Goal: Communication & Community: Answer question/provide support

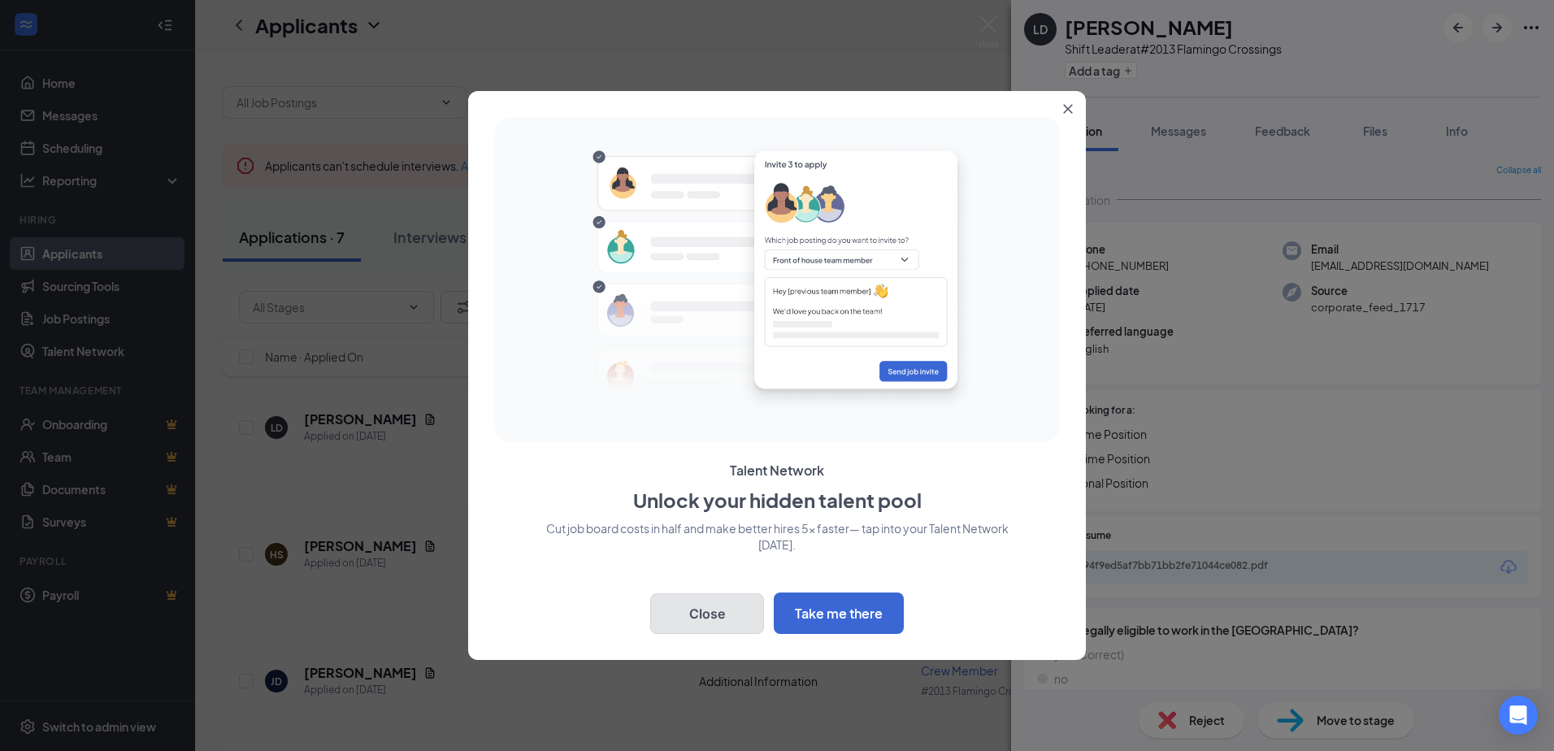
click at [722, 615] on button "Close" at bounding box center [707, 613] width 114 height 41
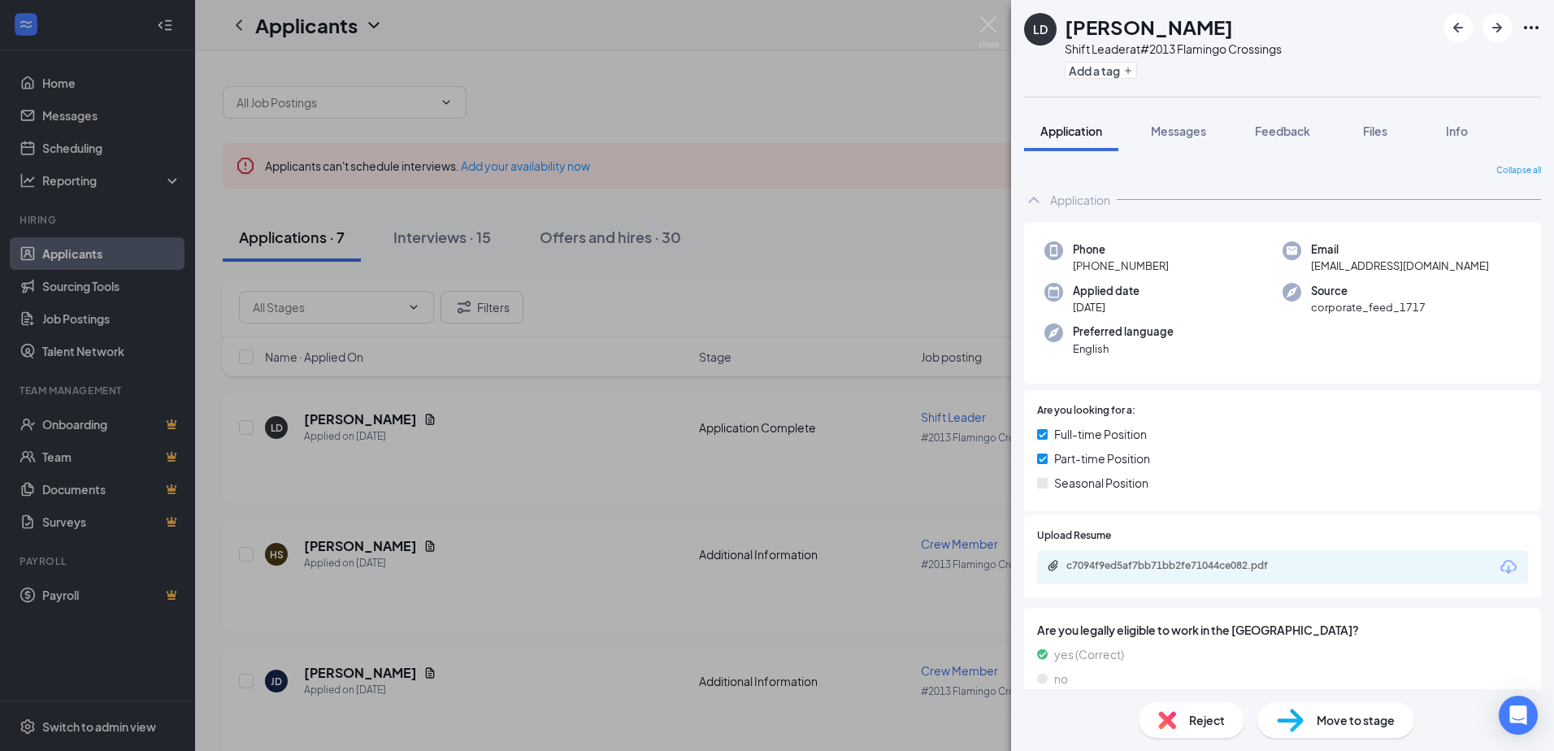
click at [1527, 28] on icon "Ellipses" at bounding box center [1531, 27] width 15 height 3
click at [1437, 60] on link "View full application" at bounding box center [1443, 65] width 176 height 16
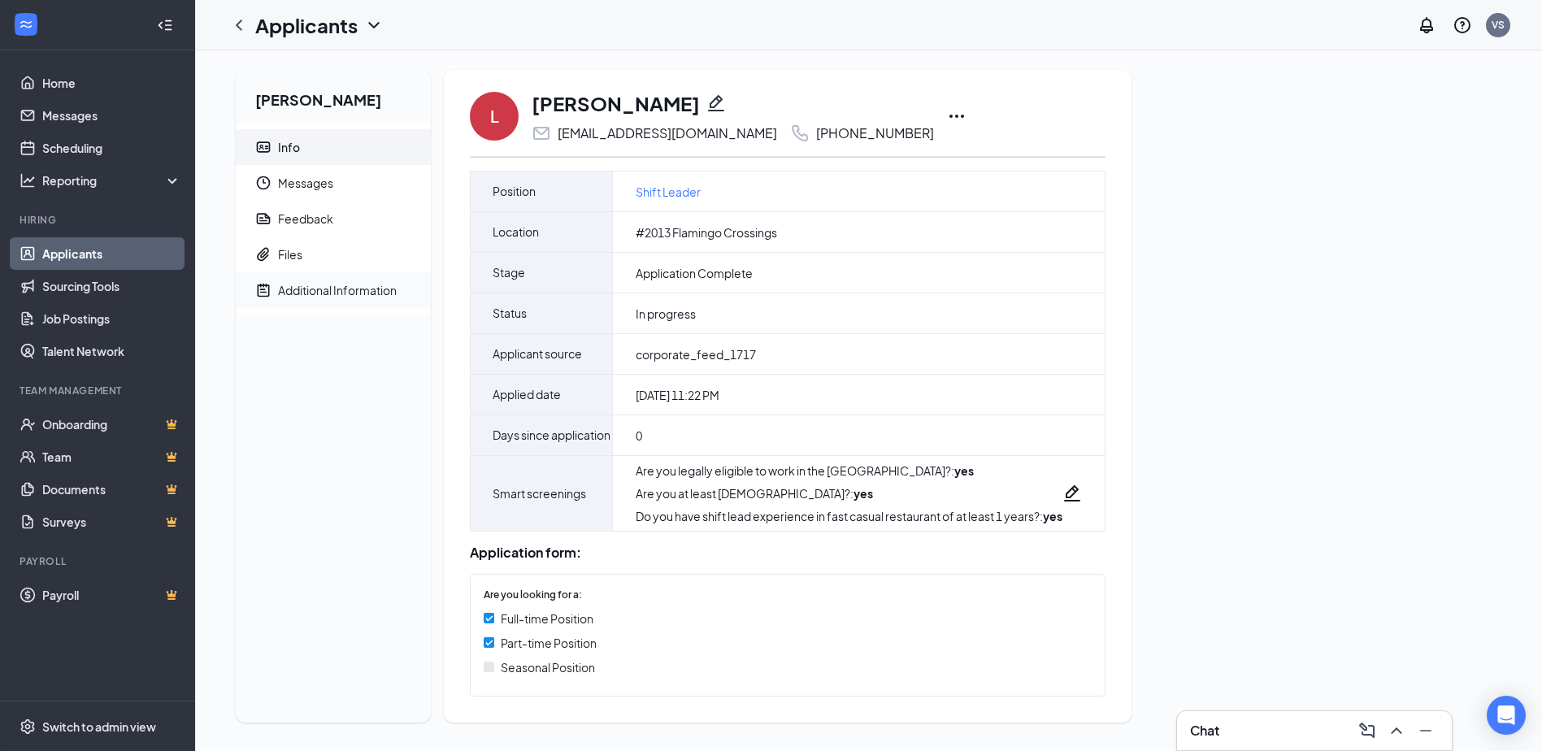
click at [309, 289] on div "Additional Information" at bounding box center [337, 290] width 119 height 16
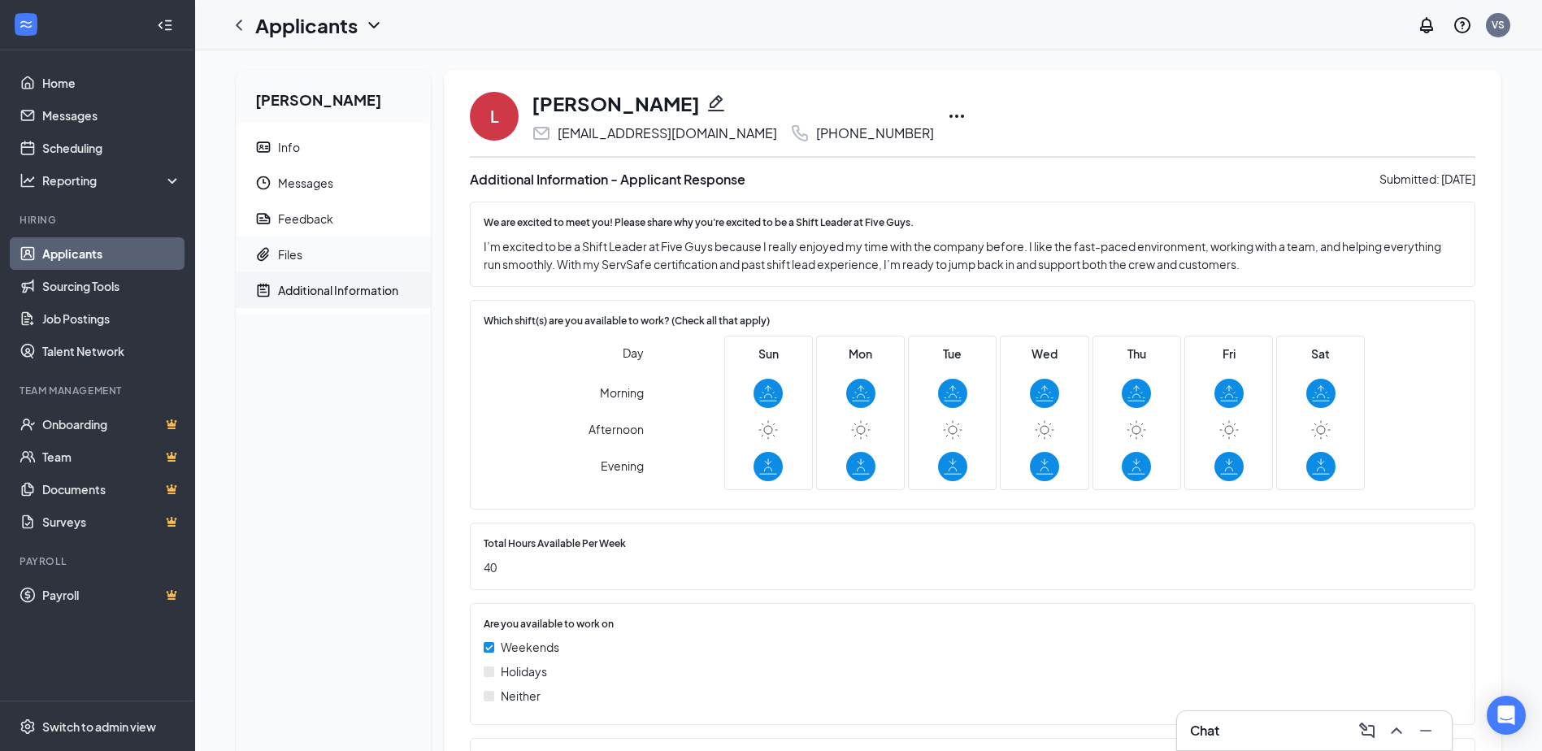
click at [287, 258] on div "Files" at bounding box center [290, 254] width 24 height 16
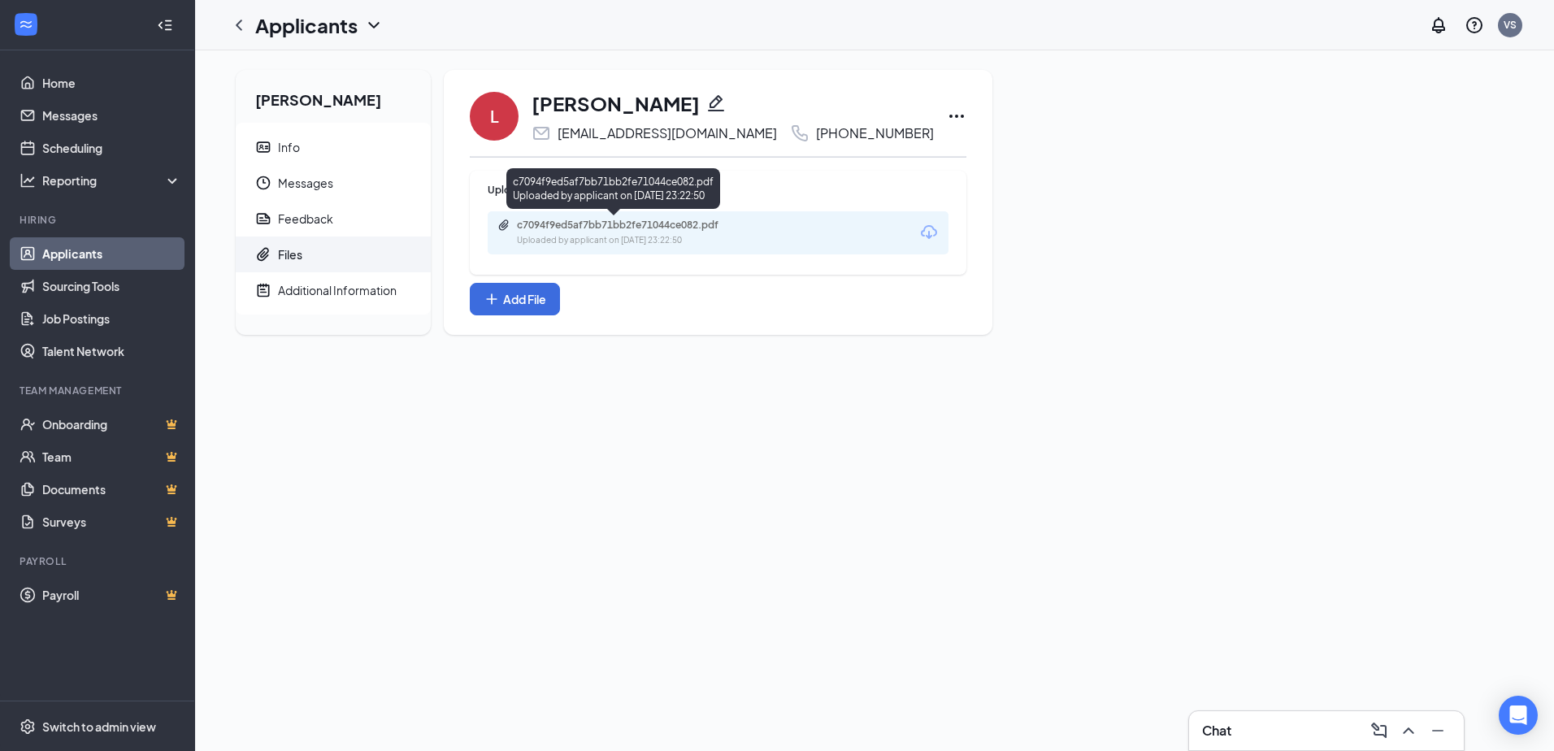
click at [599, 236] on div "Uploaded by applicant on [DATE] 23:22:50" at bounding box center [639, 240] width 244 height 13
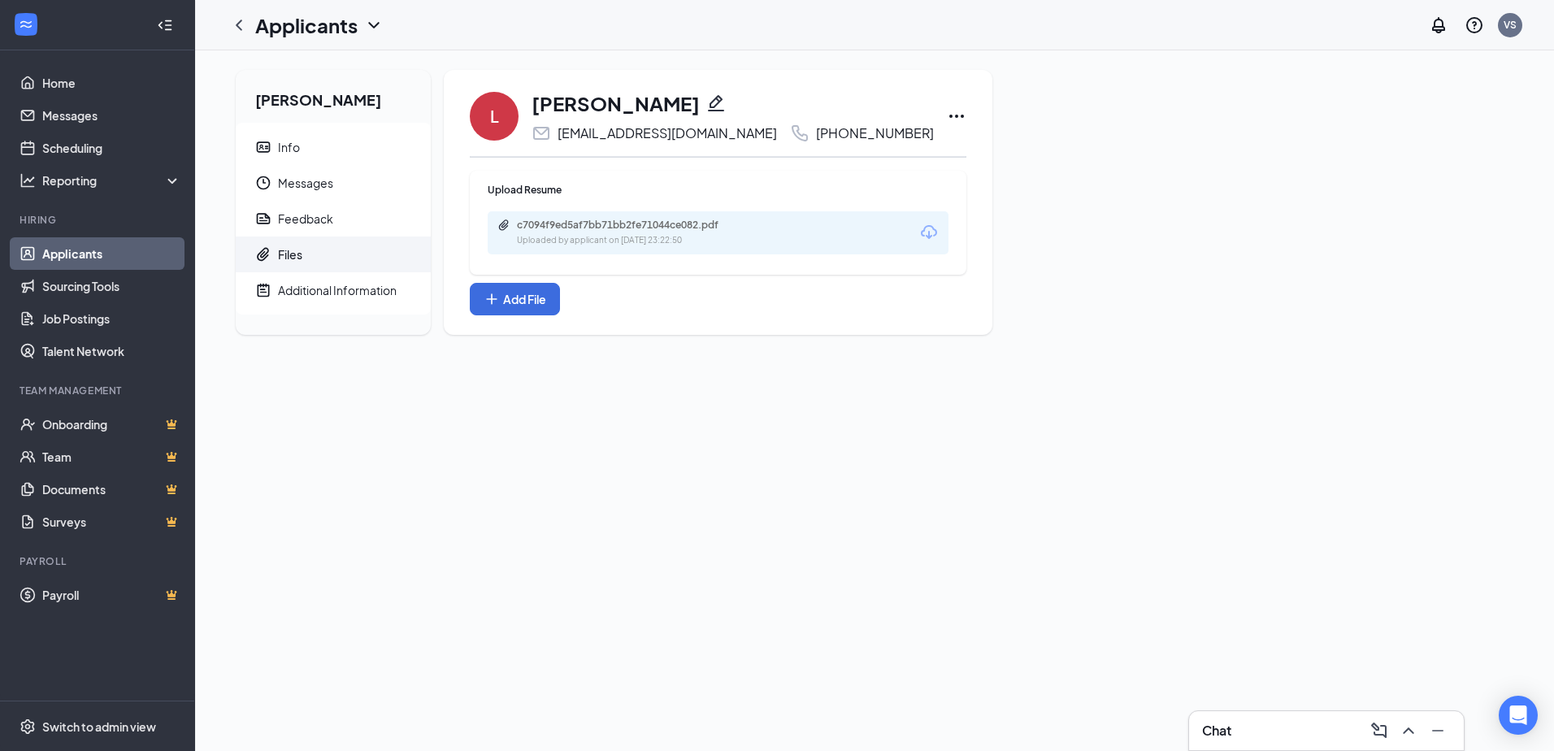
click at [947, 124] on icon "Ellipses" at bounding box center [957, 116] width 20 height 20
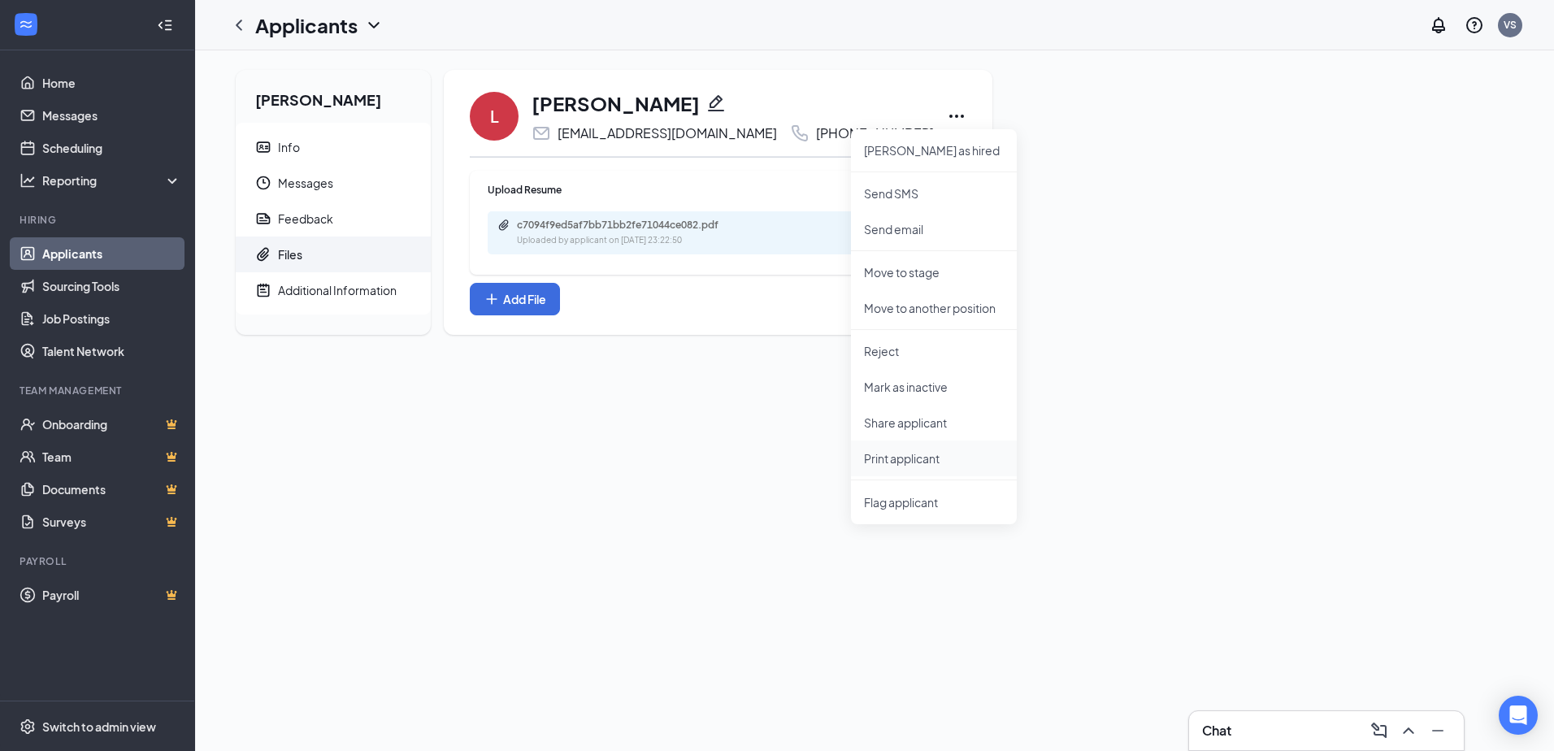
click at [921, 459] on p "Print applicant" at bounding box center [934, 458] width 140 height 16
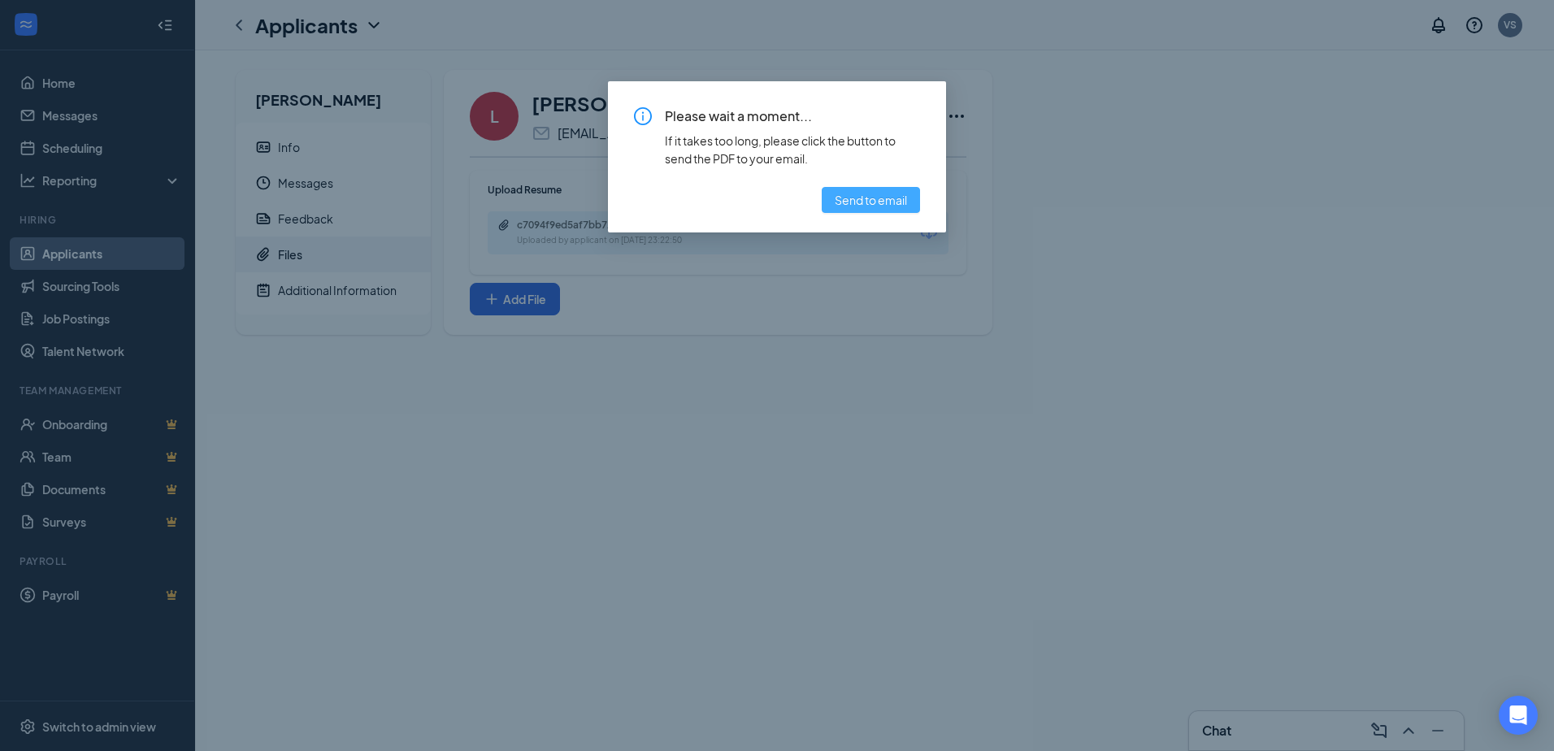
click at [858, 202] on span "Send to email" at bounding box center [871, 200] width 72 height 18
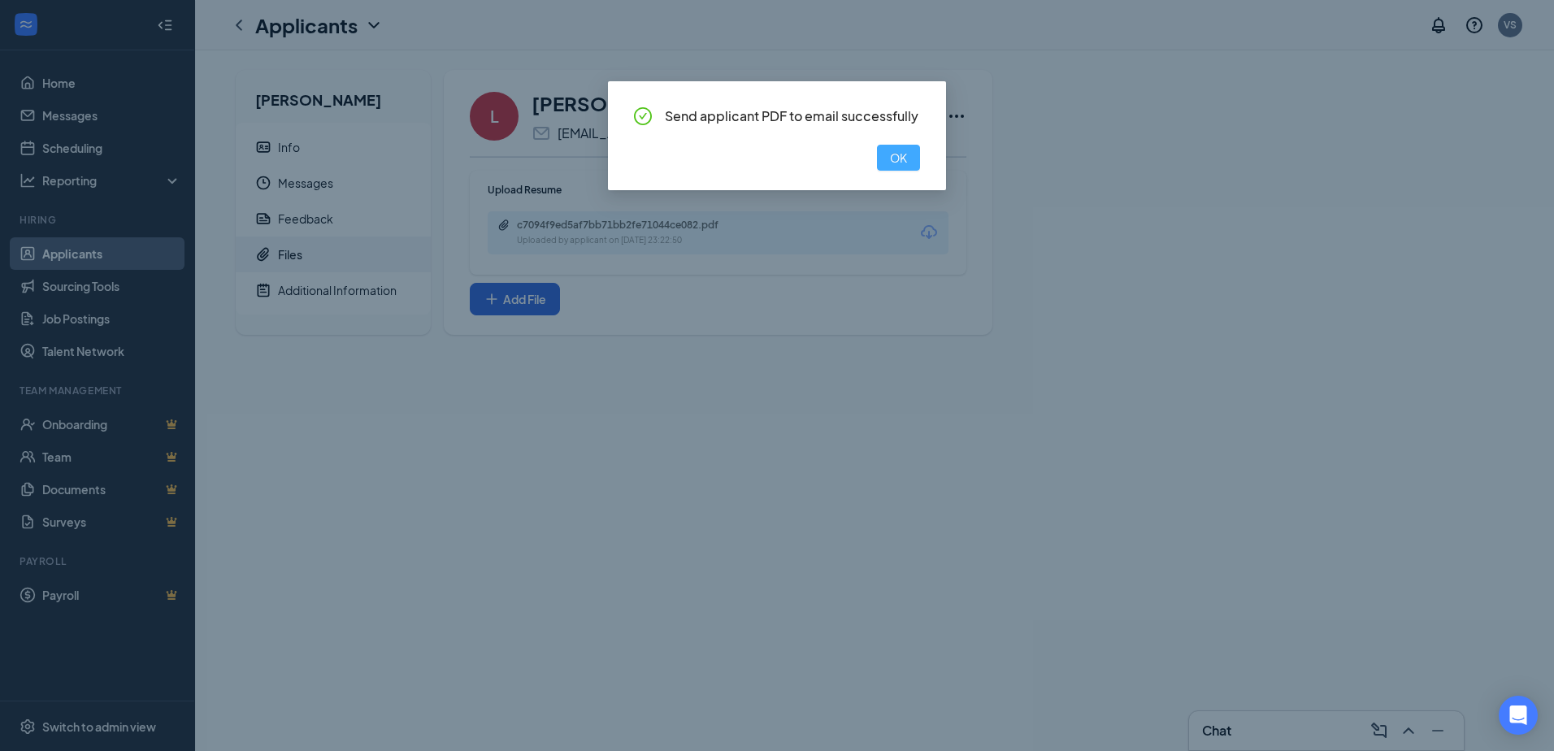
click at [905, 154] on span "OK" at bounding box center [898, 158] width 17 height 18
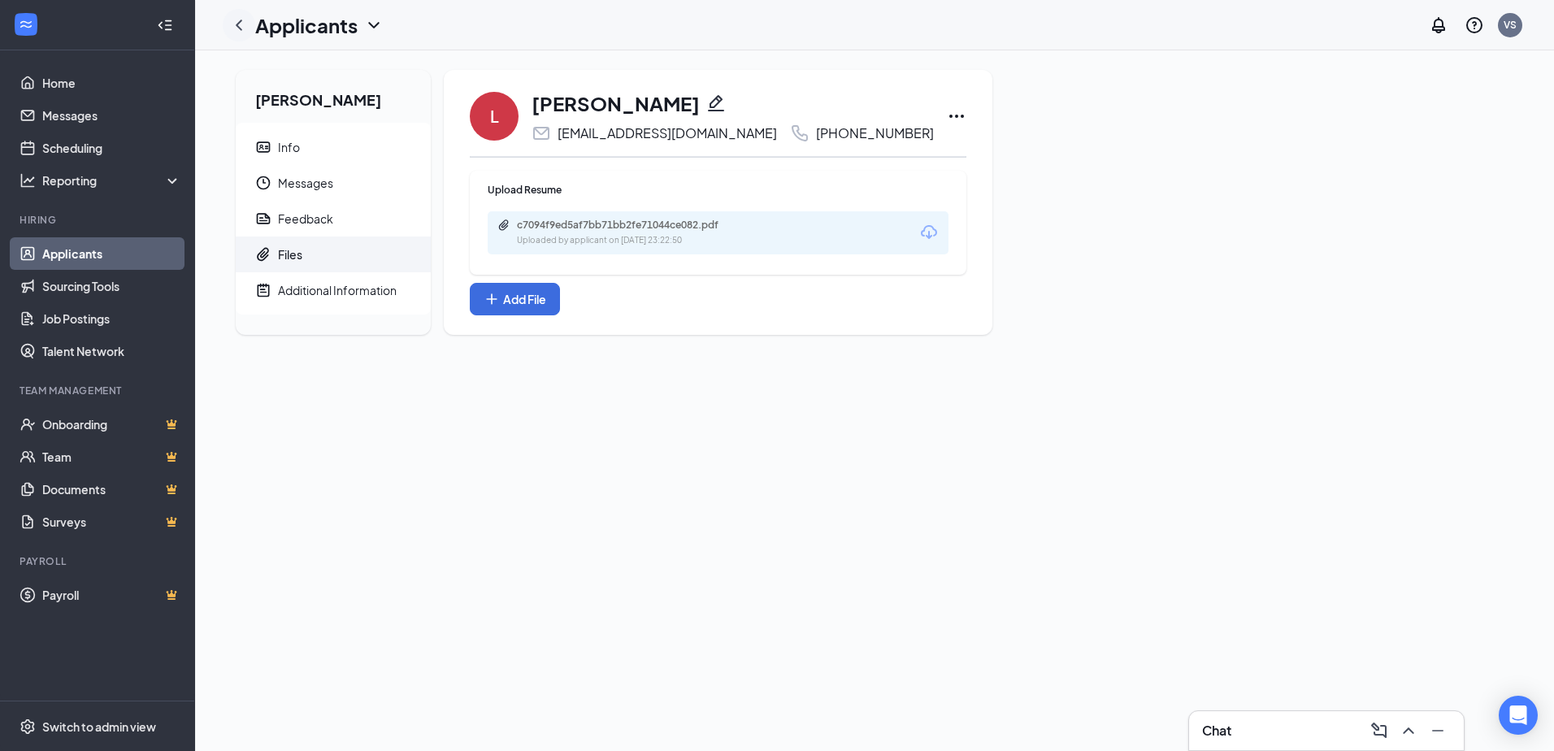
click at [240, 18] on icon "ChevronLeft" at bounding box center [239, 25] width 20 height 20
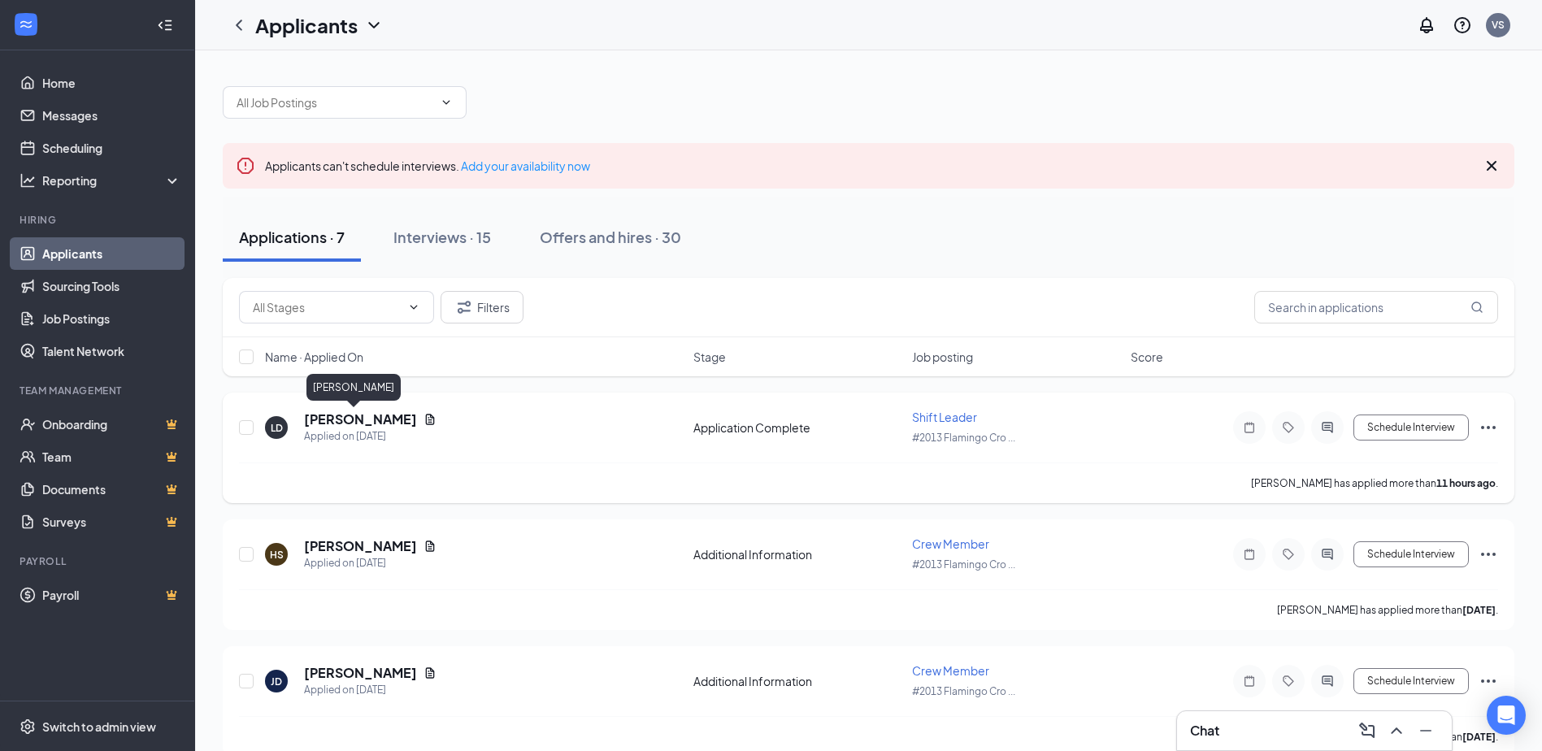
click at [366, 419] on h5 "[PERSON_NAME]" at bounding box center [360, 419] width 113 height 18
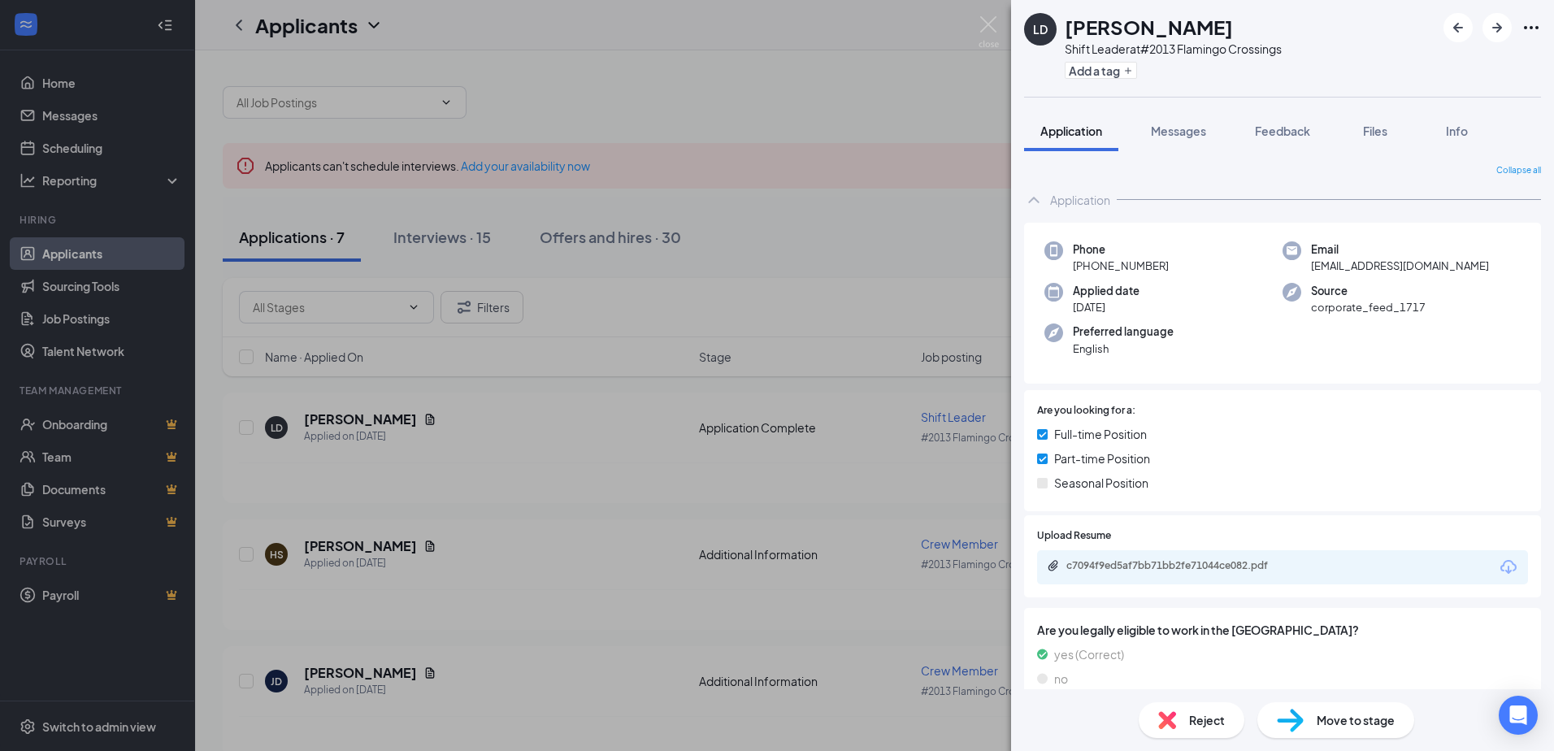
click at [1538, 26] on icon "Ellipses" at bounding box center [1531, 28] width 20 height 20
click at [1430, 67] on link "View full application" at bounding box center [1443, 65] width 176 height 16
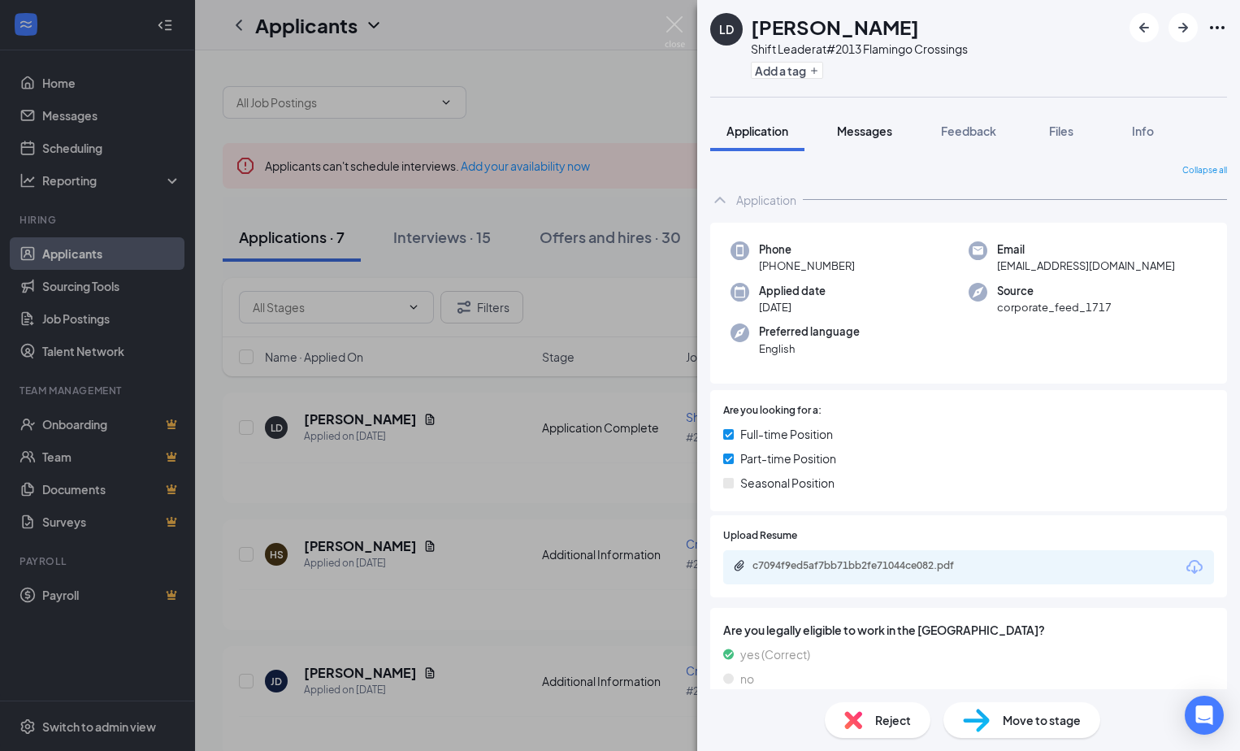
click at [878, 132] on span "Messages" at bounding box center [864, 131] width 55 height 15
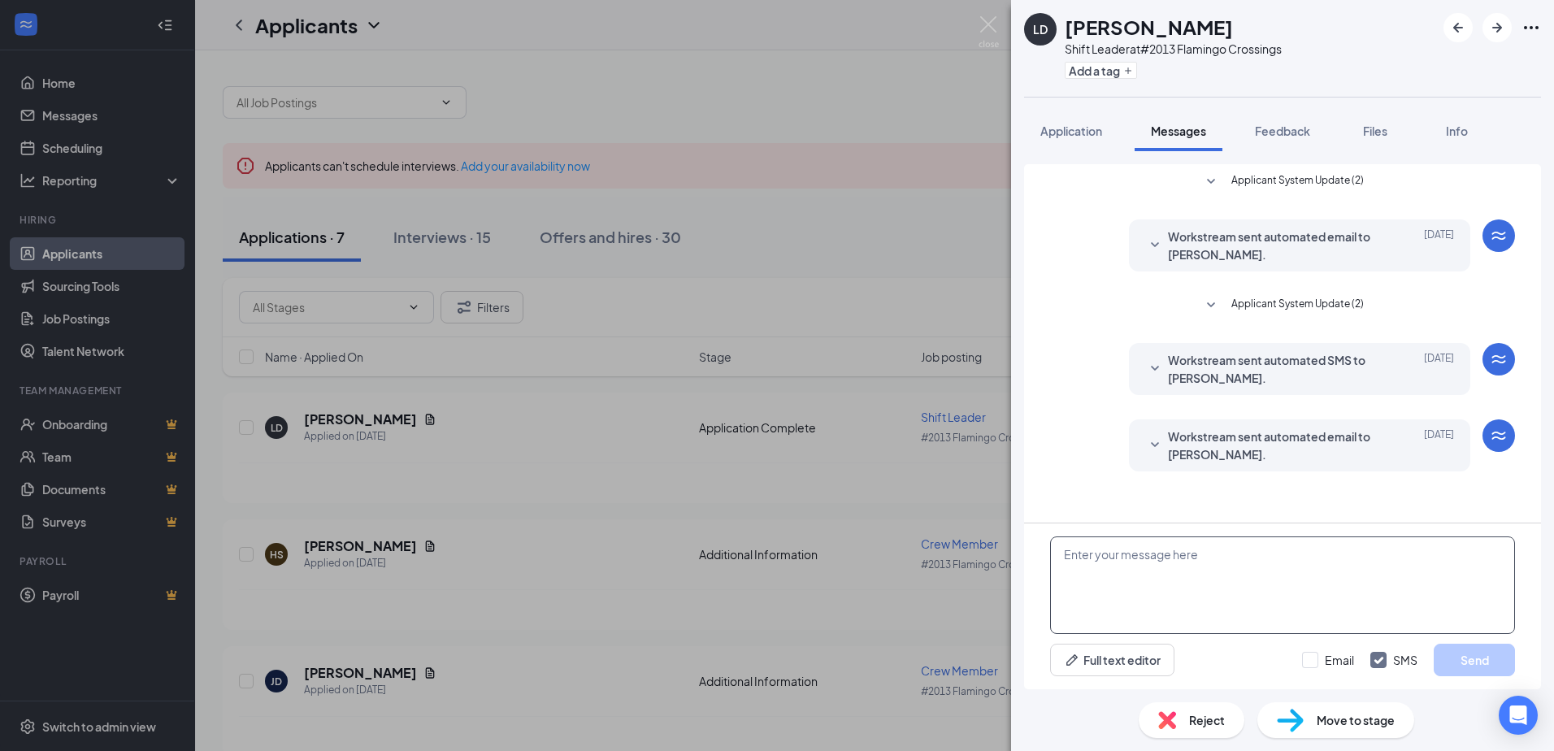
click at [1174, 564] on textarea at bounding box center [1282, 585] width 465 height 98
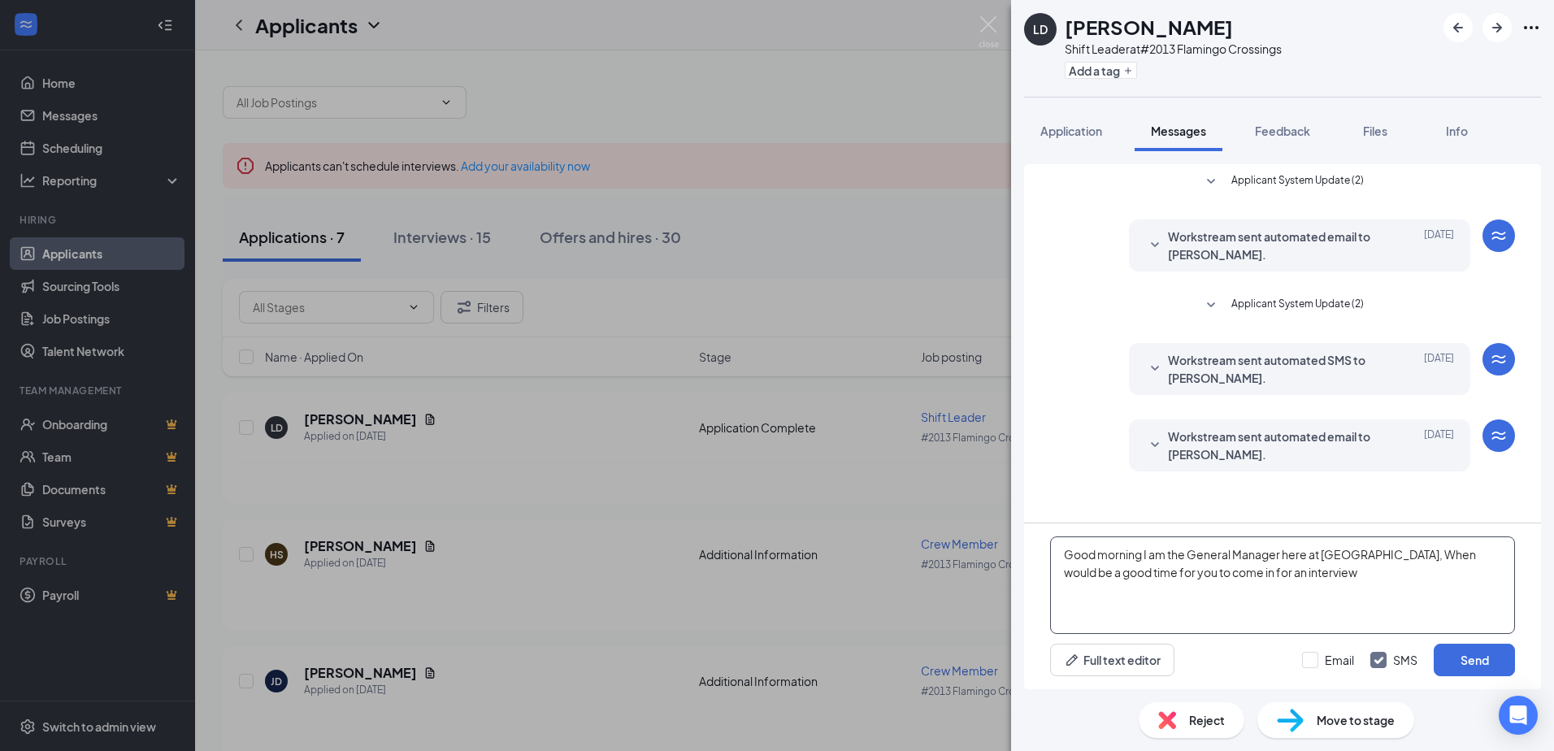
click at [1404, 570] on textarea "Good morning I am the General Manager here at [GEOGRAPHIC_DATA], When would be …" at bounding box center [1282, 585] width 465 height 98
click at [1397, 571] on textarea "Good morning I am the General Manager here at [GEOGRAPHIC_DATA], when would be …" at bounding box center [1282, 585] width 465 height 98
click at [1211, 573] on textarea "Good morning I am the General Manager here at [GEOGRAPHIC_DATA], when would be …" at bounding box center [1282, 585] width 465 height 98
type textarea "Good morning I am the General Manager here at [GEOGRAPHIC_DATA], when would be …"
drag, startPoint x: 1496, startPoint y: 664, endPoint x: 1485, endPoint y: 662, distance: 11.5
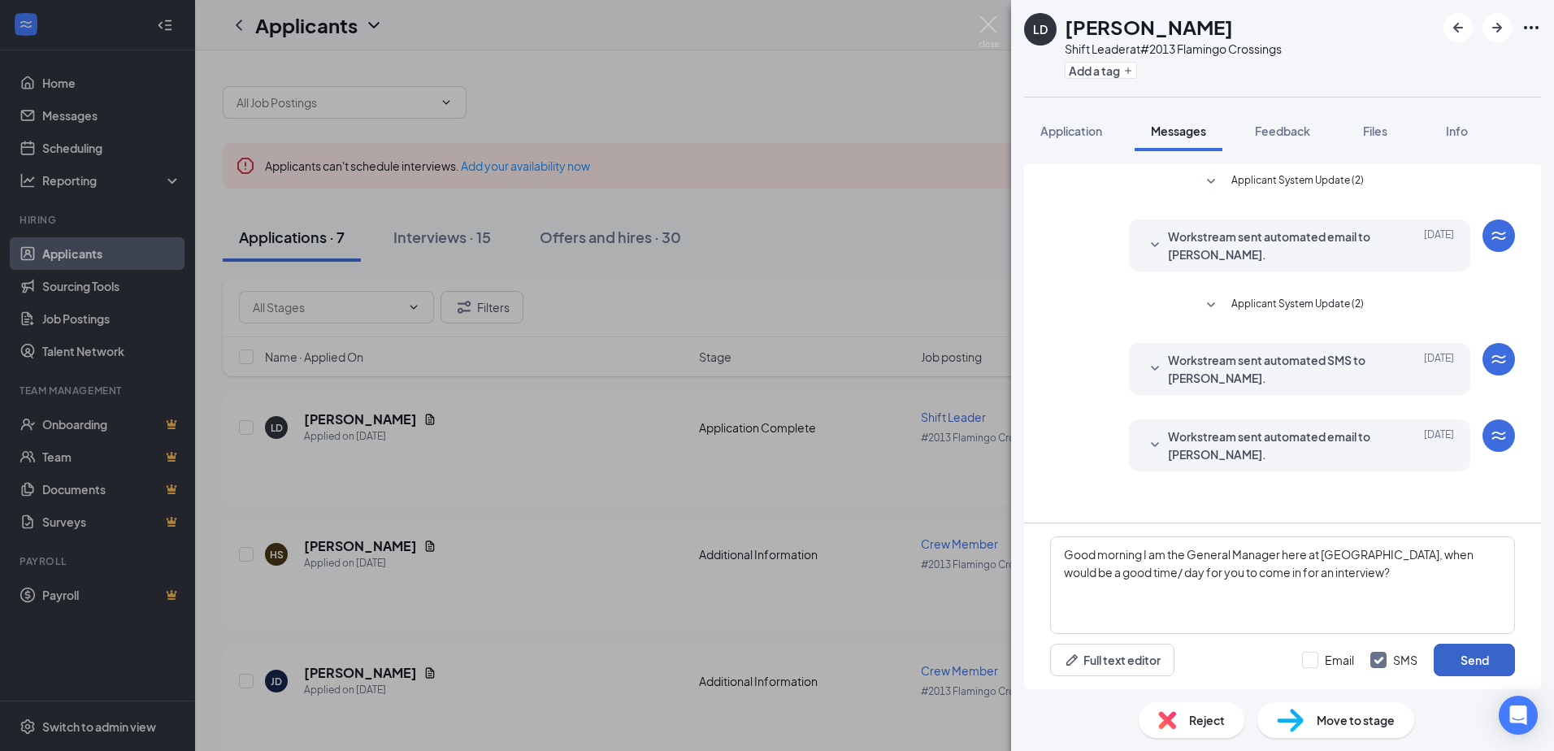
click at [1495, 664] on button "Send" at bounding box center [1473, 660] width 81 height 33
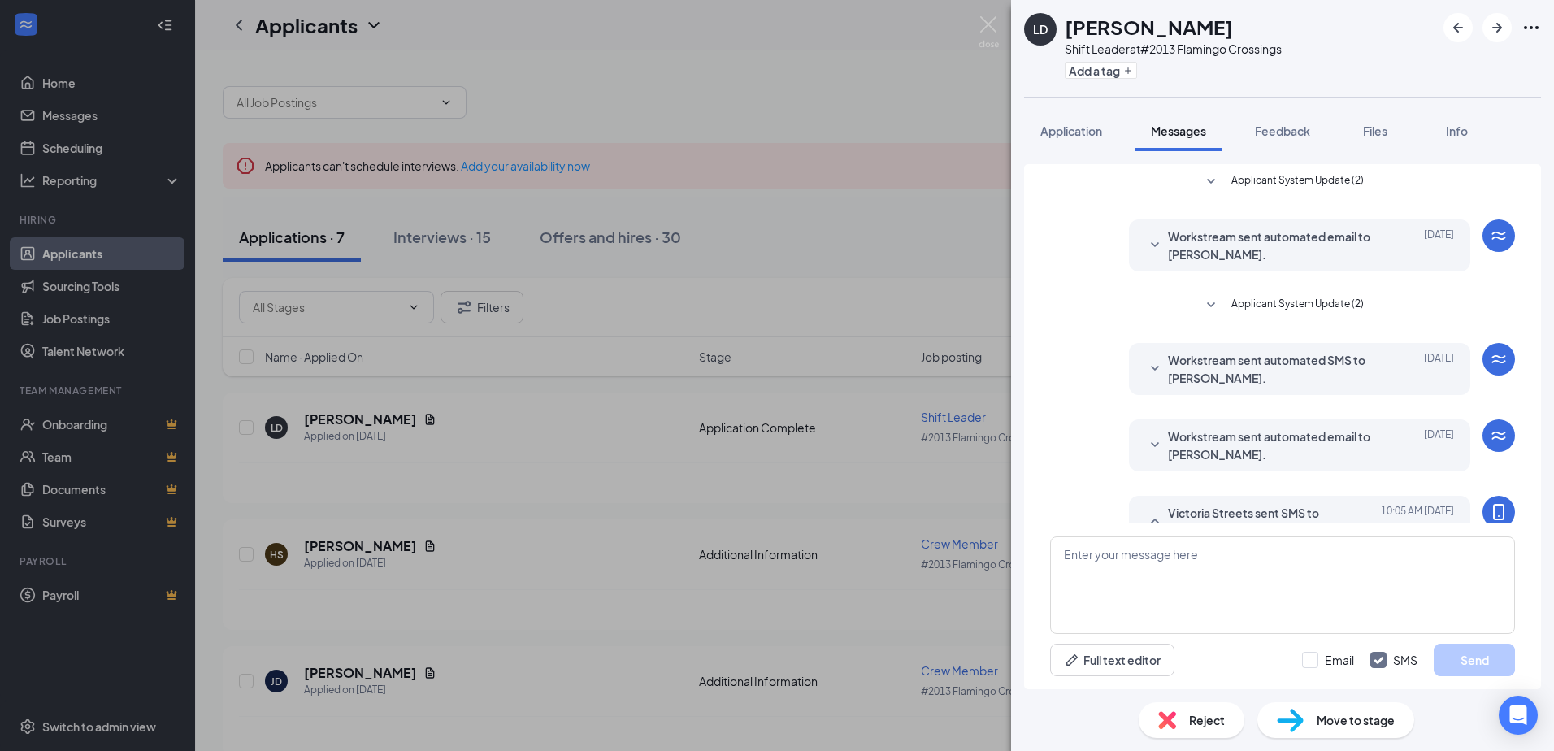
scroll to position [105, 0]
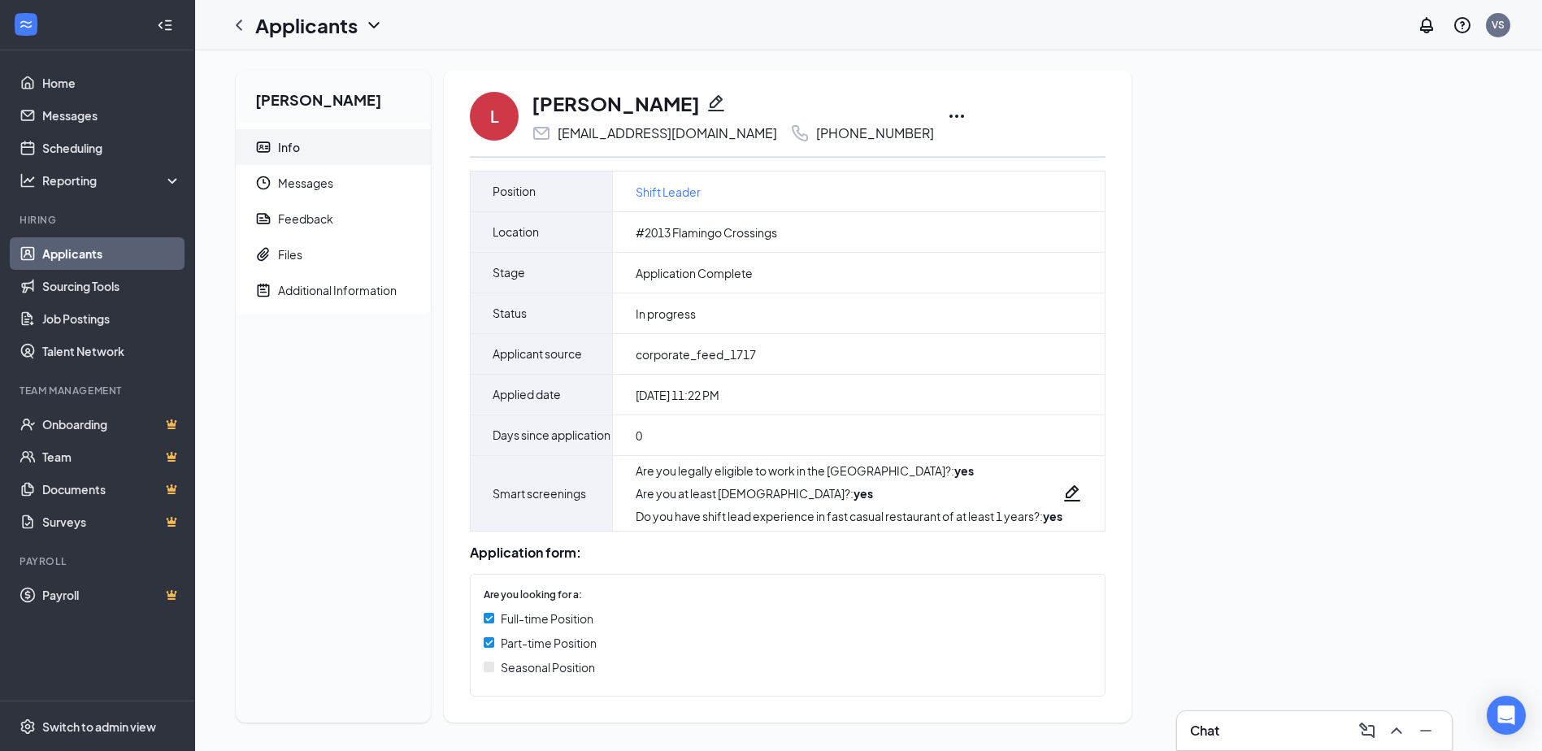
click at [947, 113] on icon "Ellipses" at bounding box center [957, 116] width 20 height 20
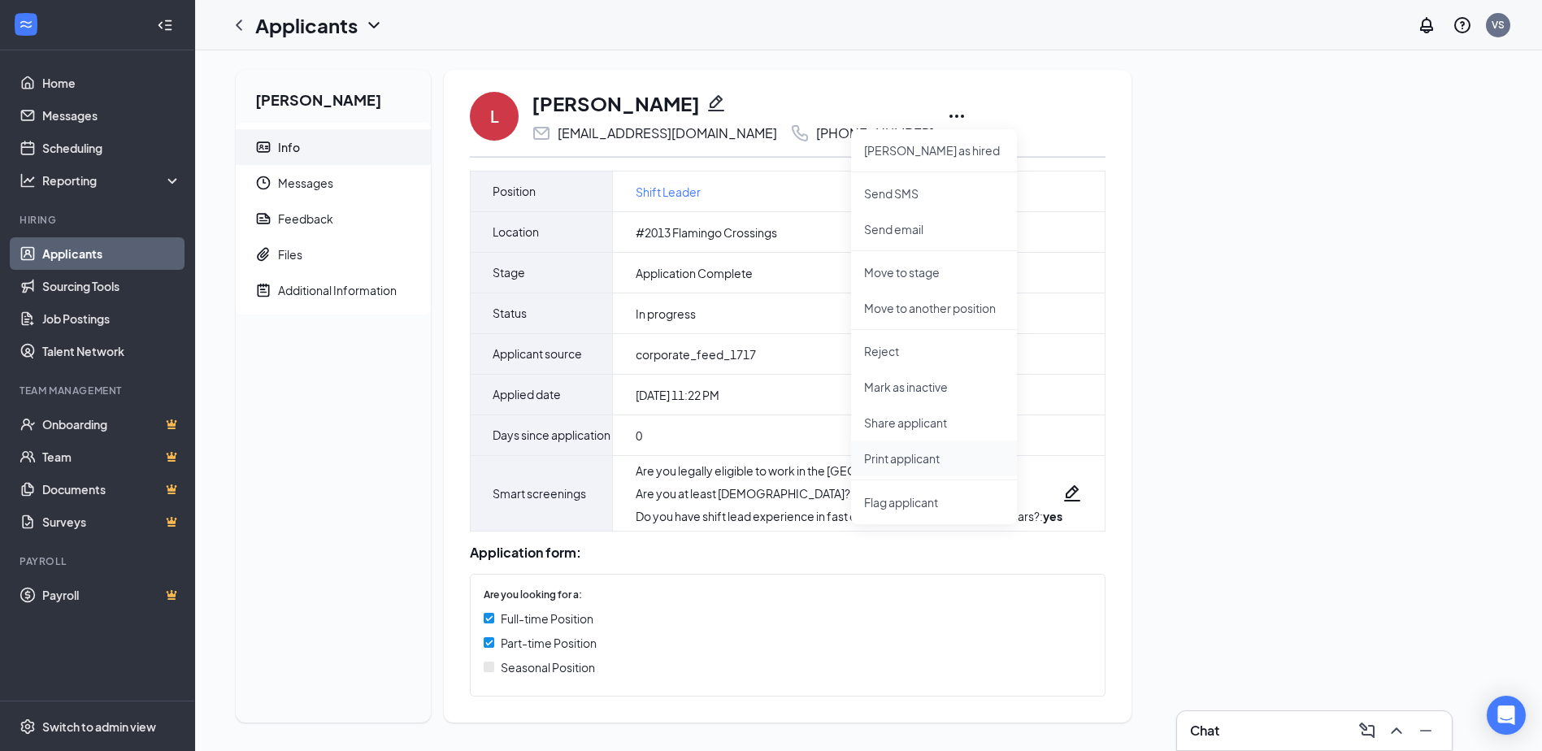
click at [875, 462] on p "Print applicant" at bounding box center [934, 458] width 140 height 16
